Goal: Check status: Check status

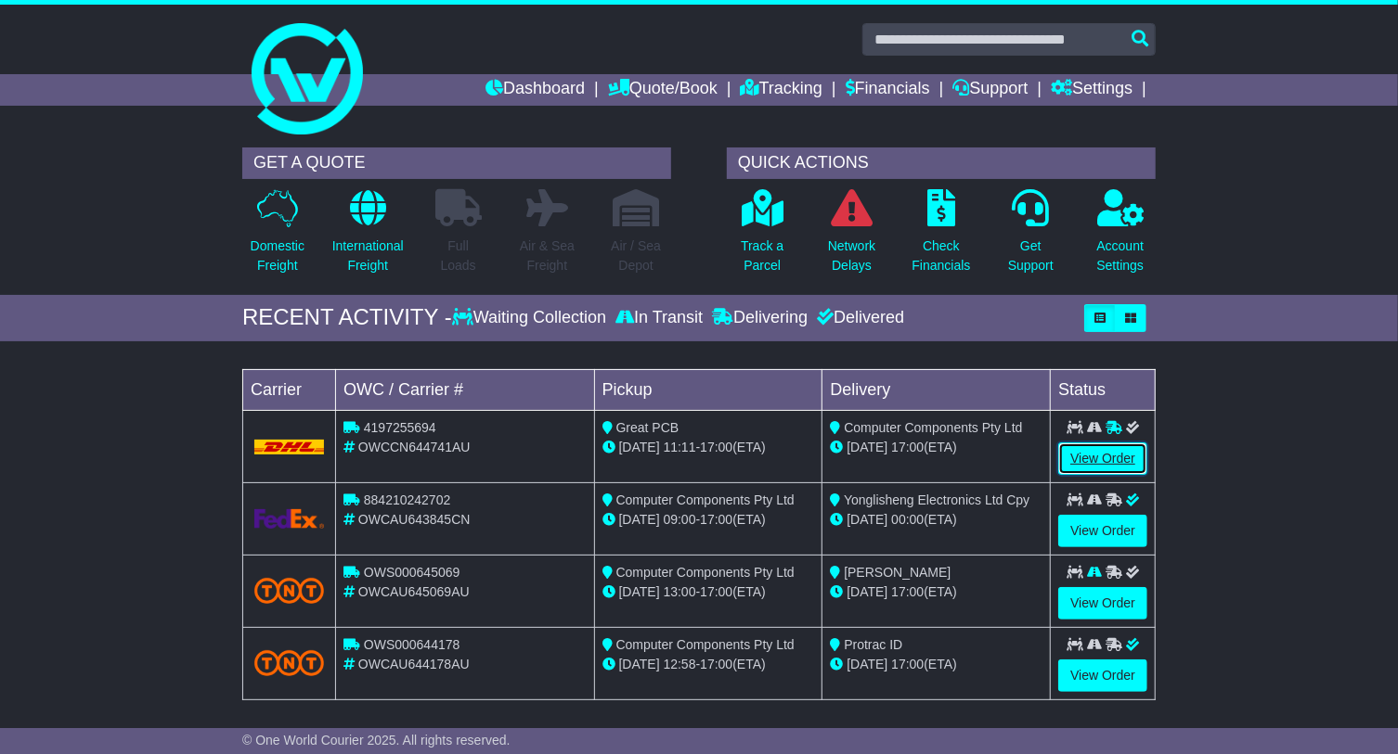
click at [1125, 450] on link "View Order" at bounding box center [1102, 459] width 89 height 32
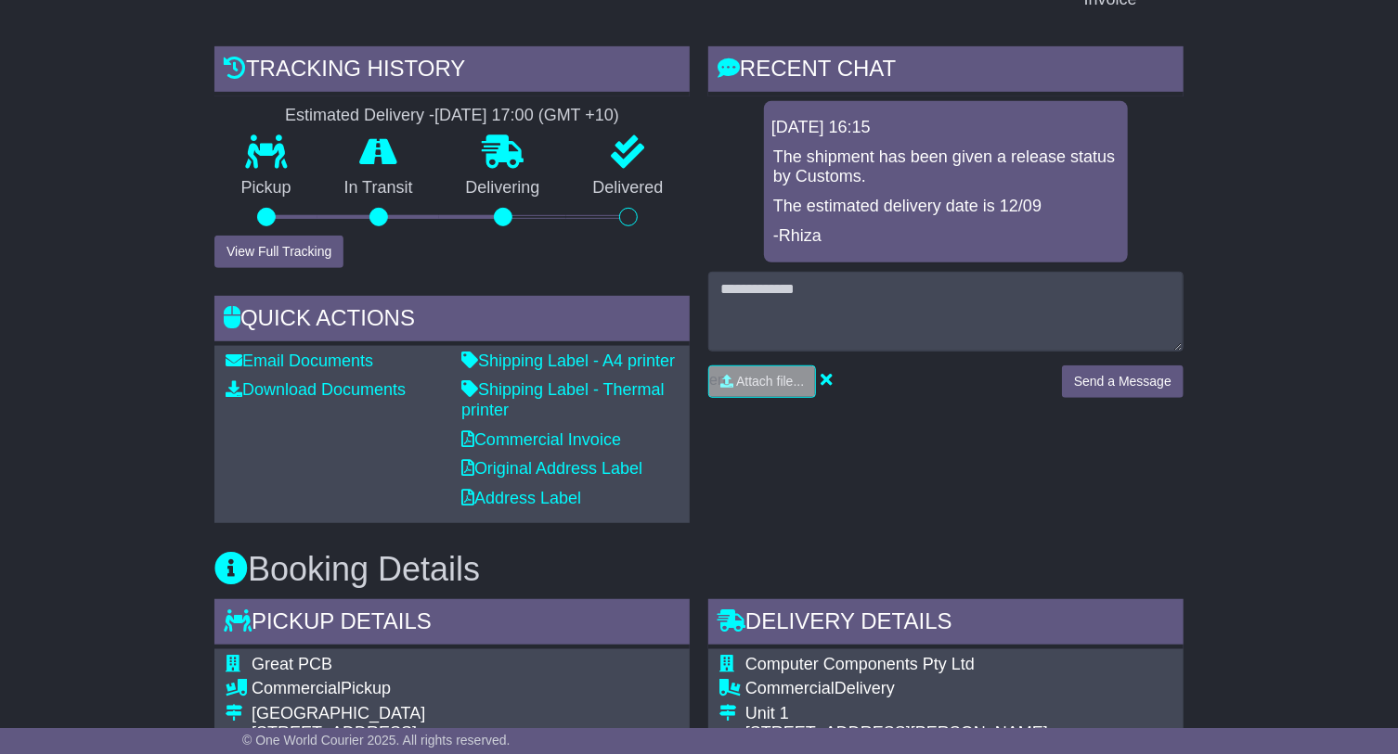
scroll to position [421, 0]
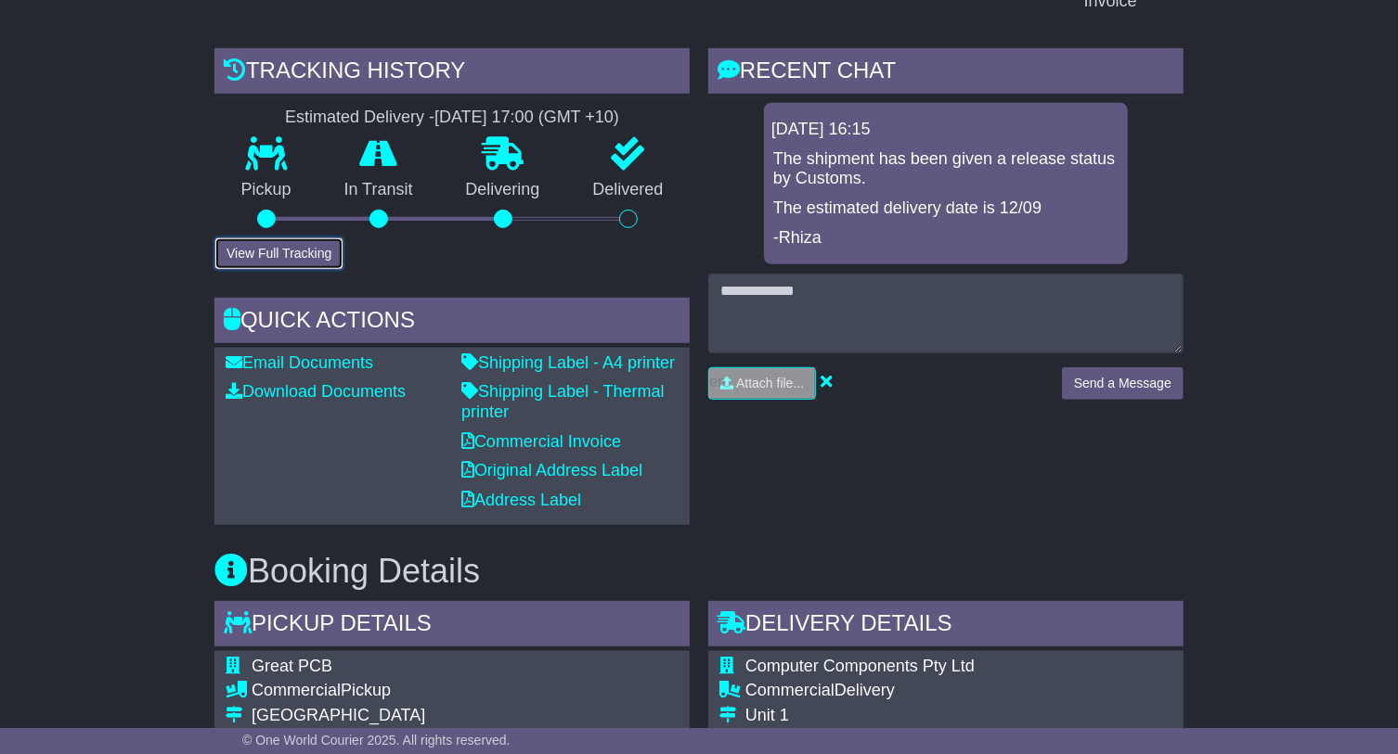
click at [318, 254] on button "View Full Tracking" at bounding box center [278, 254] width 129 height 32
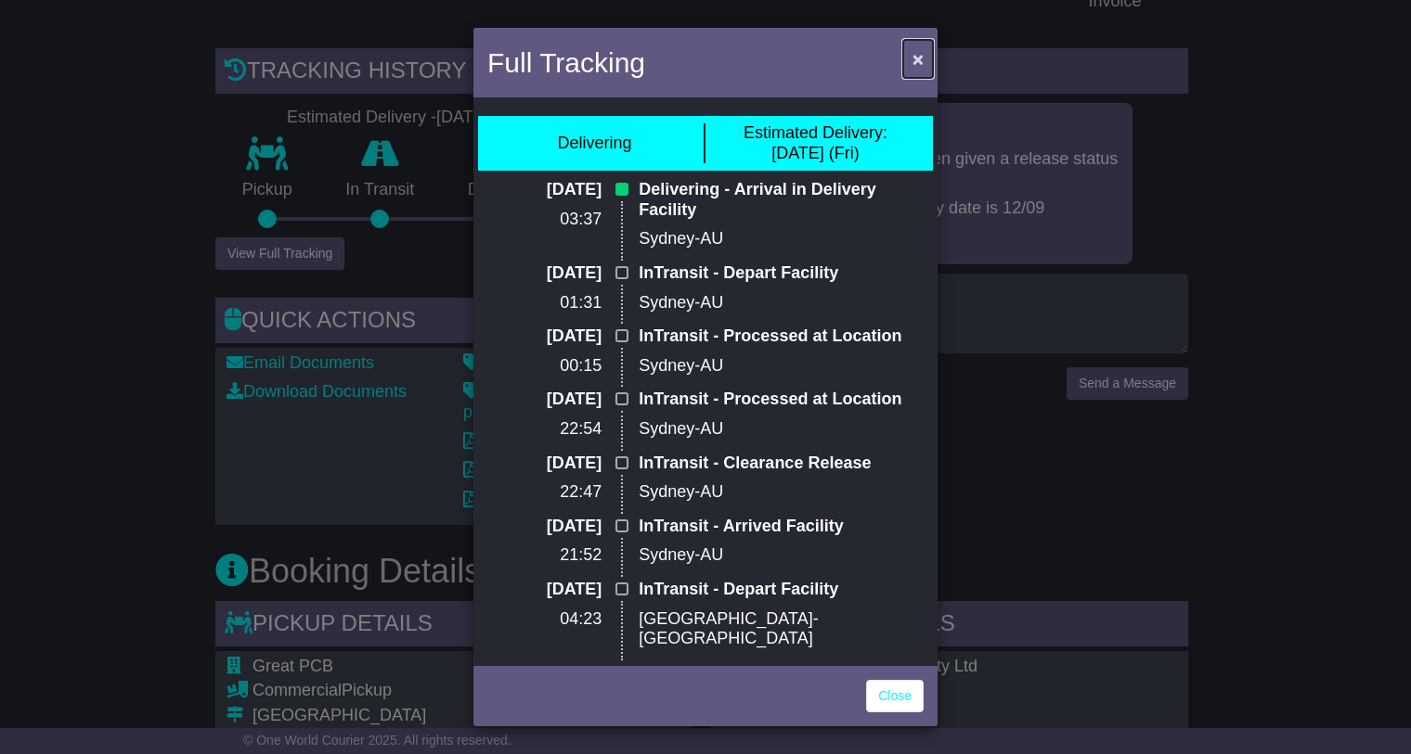
click at [917, 59] on span "×" at bounding box center [917, 58] width 11 height 21
